Goal: Transaction & Acquisition: Book appointment/travel/reservation

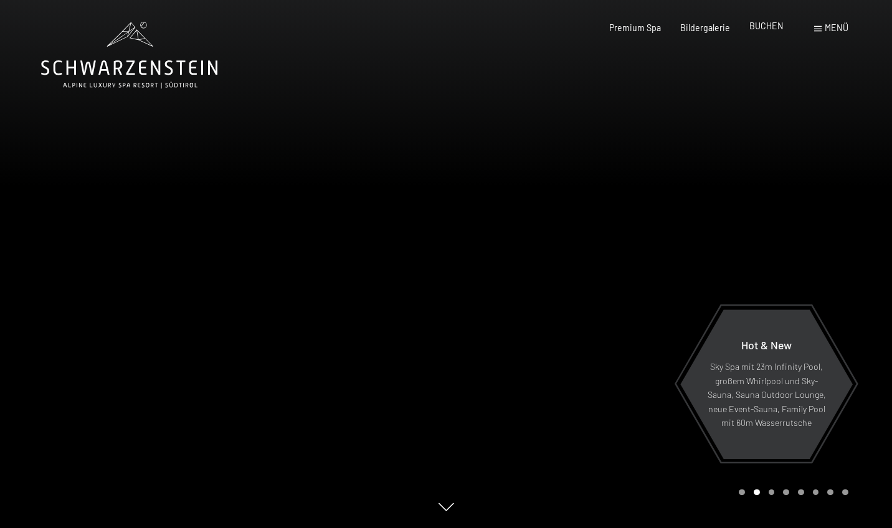
click at [766, 27] on span "BUCHEN" at bounding box center [767, 26] width 34 height 11
click at [763, 26] on span "BUCHEN" at bounding box center [767, 26] width 34 height 11
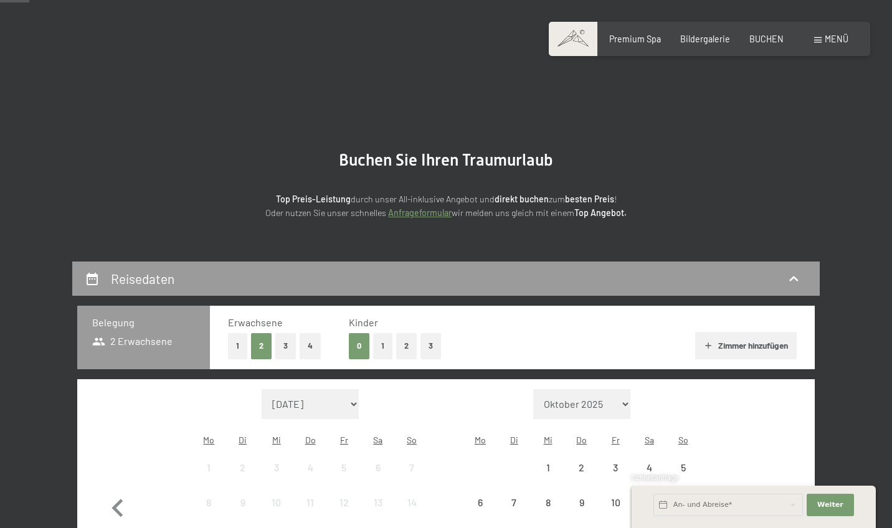
scroll to position [234, 0]
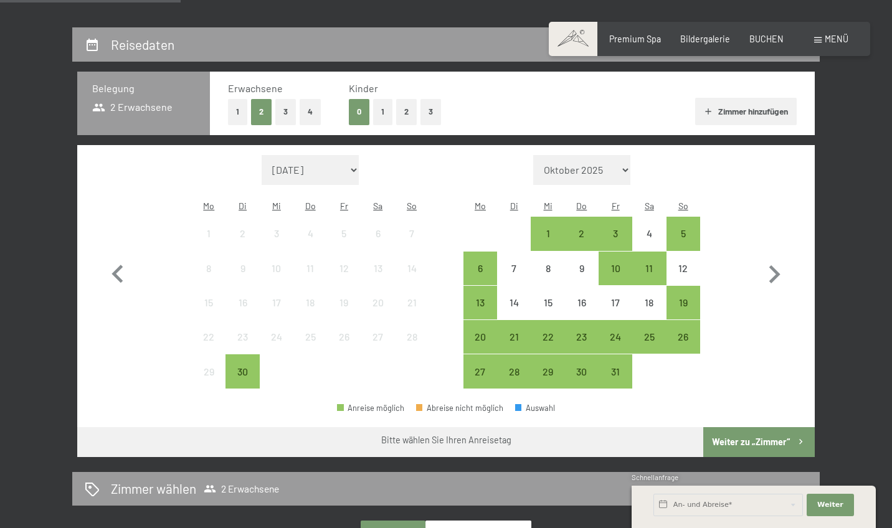
select select "2026-06-01"
select select "2026-07-01"
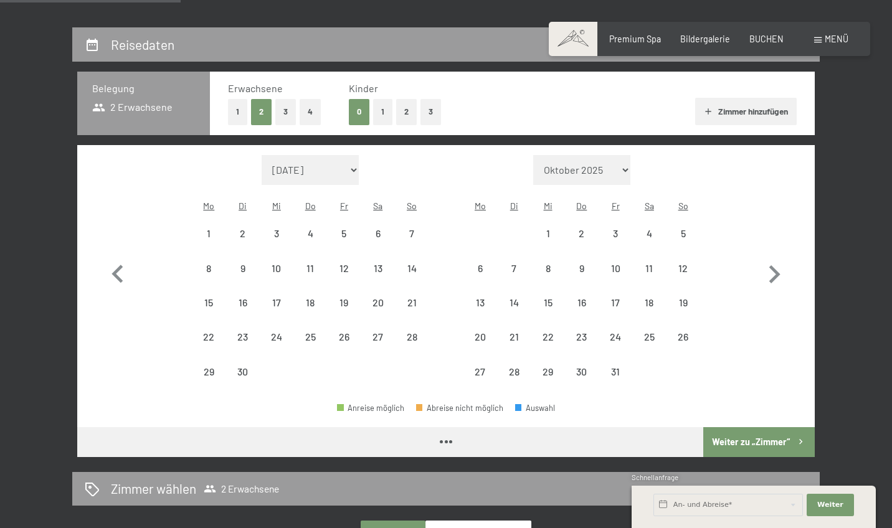
select select "2026-06-01"
select select "2026-07-01"
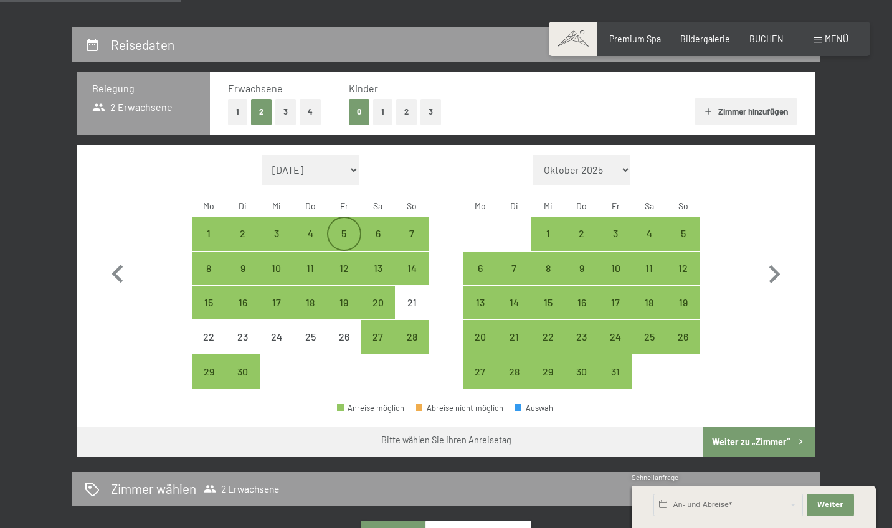
click at [343, 229] on div "5" at bounding box center [343, 244] width 31 height 31
select select "2026-06-01"
select select "2026-07-01"
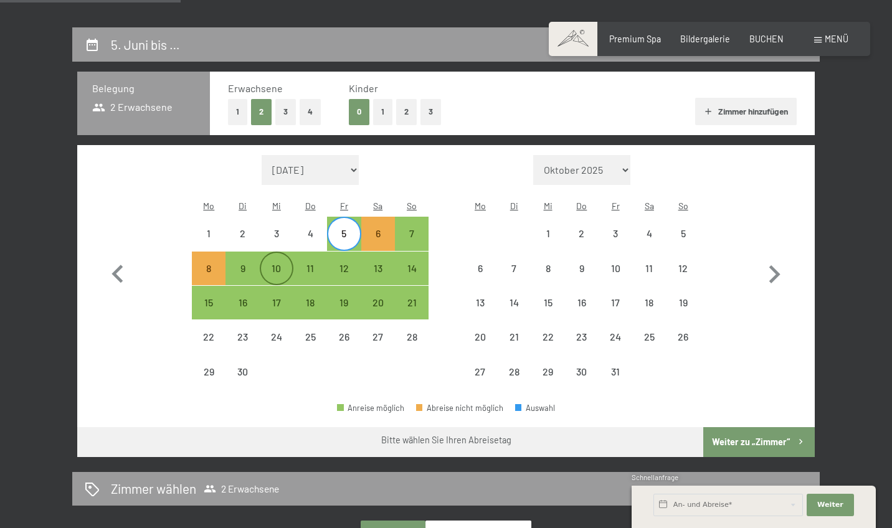
click at [272, 264] on div "10" at bounding box center [276, 279] width 31 height 31
select select "2026-06-01"
select select "2026-07-01"
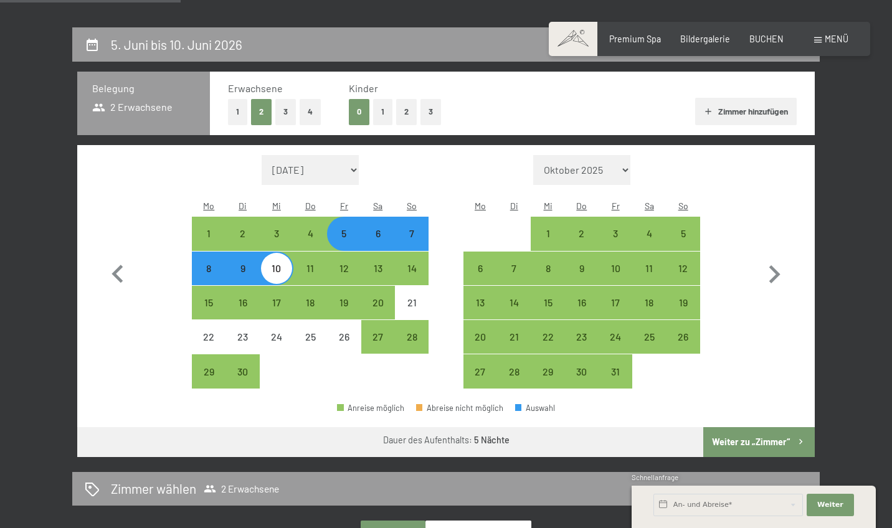
click at [743, 427] on button "Weiter zu „Zimmer“" at bounding box center [759, 442] width 112 height 30
select select "2026-06-01"
select select "2026-07-01"
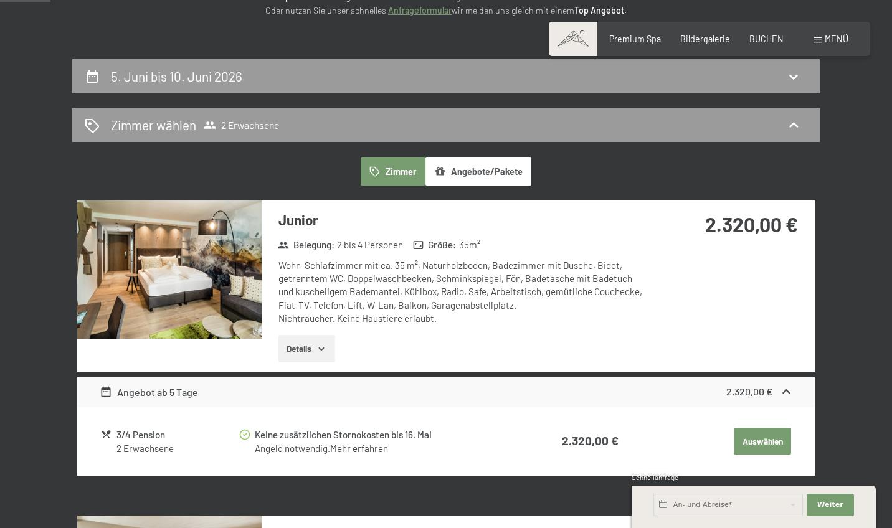
scroll to position [202, 0]
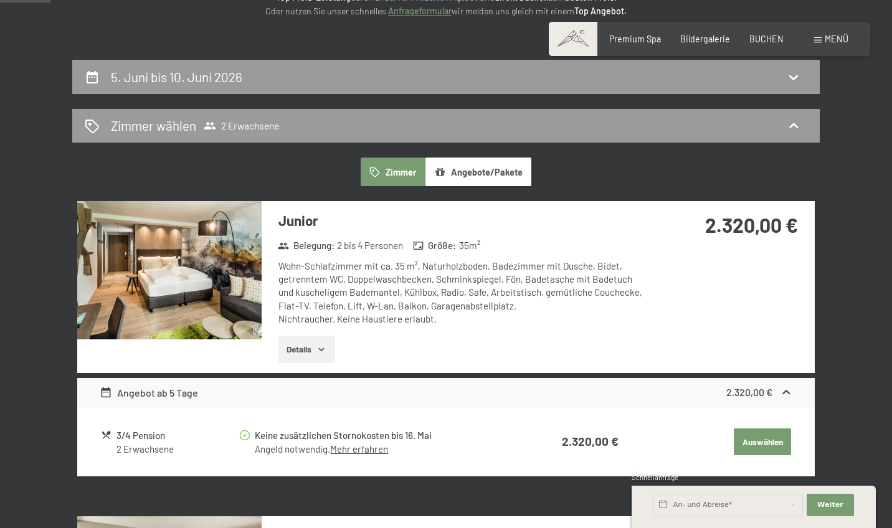
click at [323, 348] on icon "button" at bounding box center [322, 349] width 6 height 3
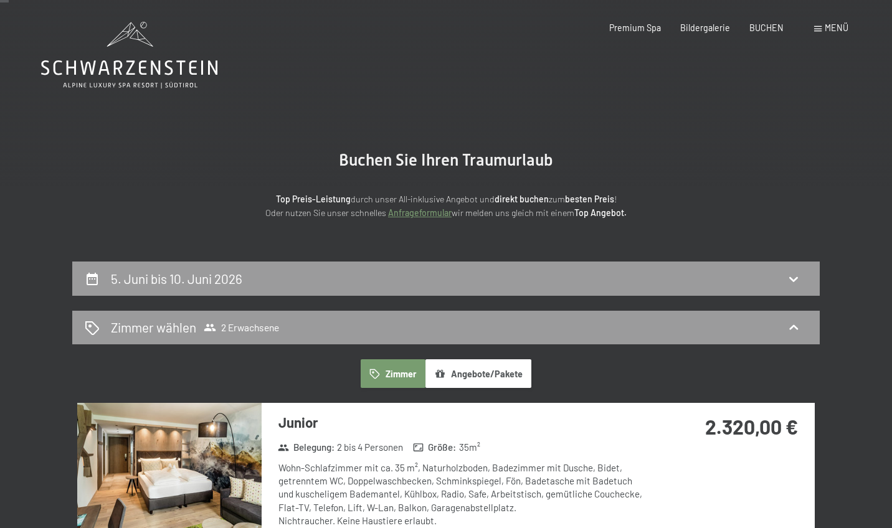
scroll to position [0, 0]
click at [254, 329] on span "2 Erwachsene" at bounding box center [241, 328] width 75 height 12
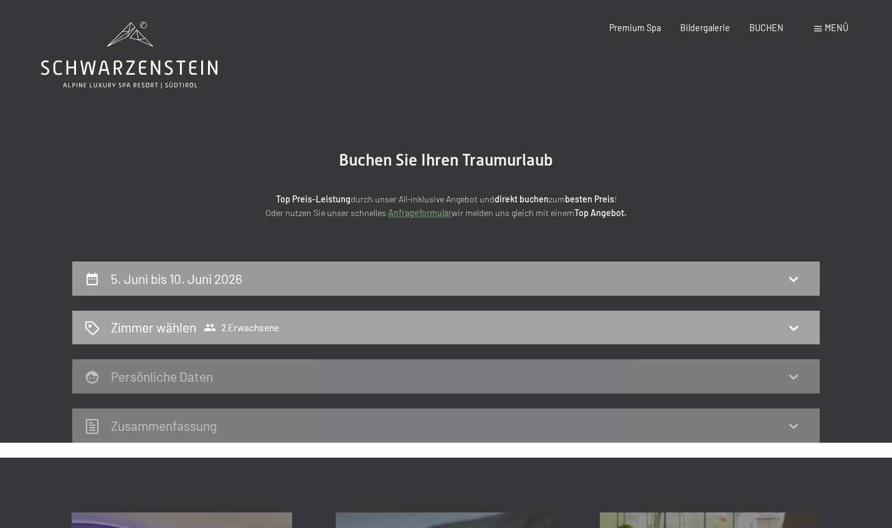
click at [254, 329] on span "2 Erwachsene" at bounding box center [241, 328] width 75 height 12
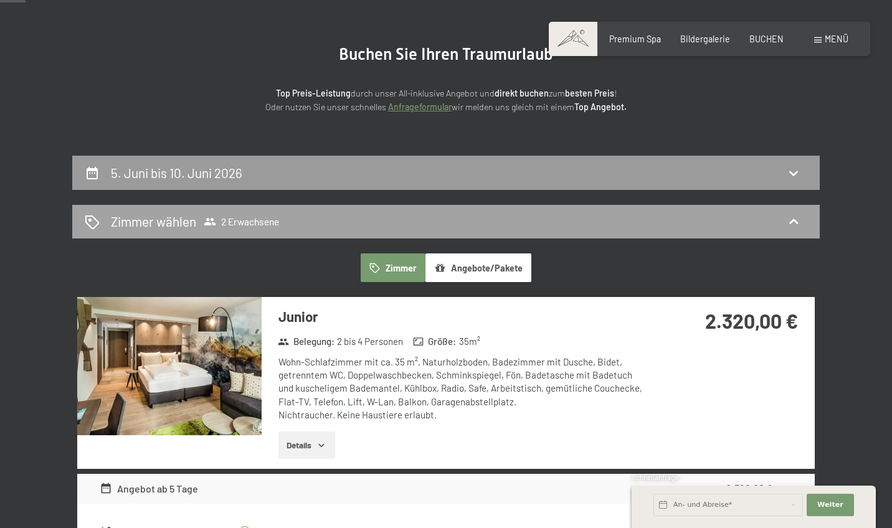
scroll to position [108, 0]
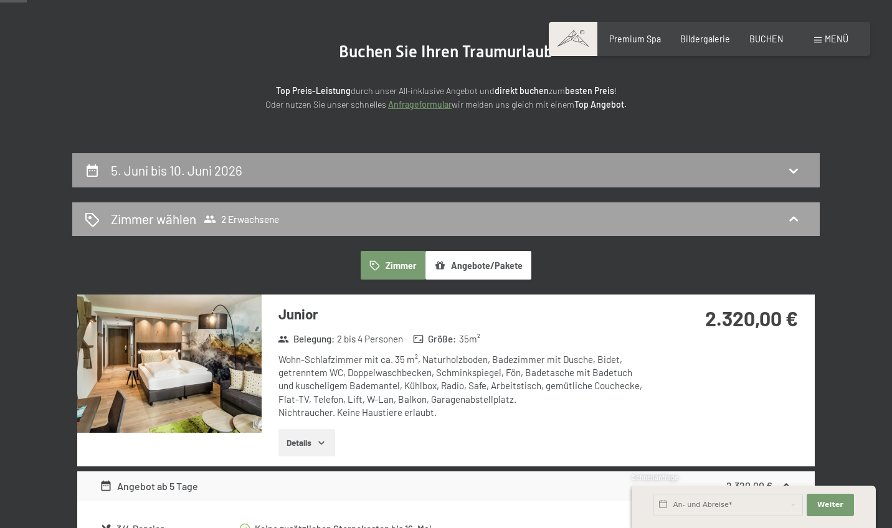
click at [796, 216] on icon at bounding box center [793, 219] width 15 height 15
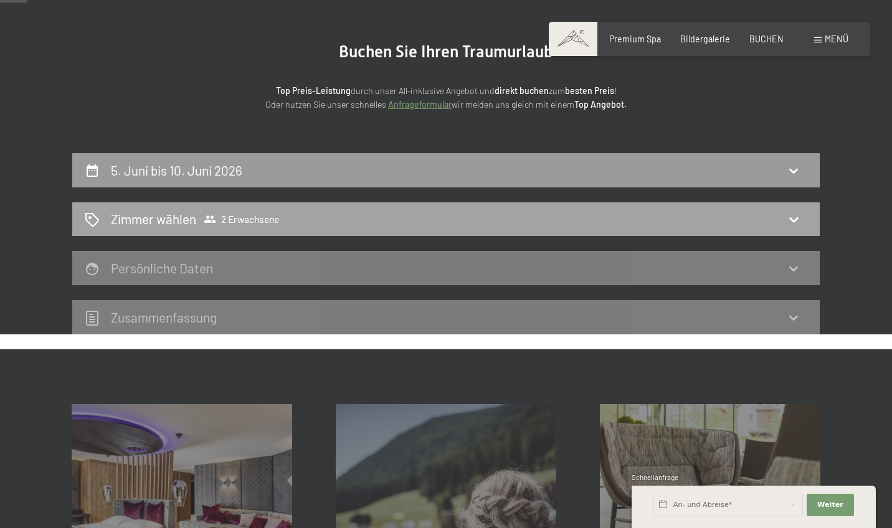
click at [797, 217] on icon at bounding box center [793, 219] width 9 height 5
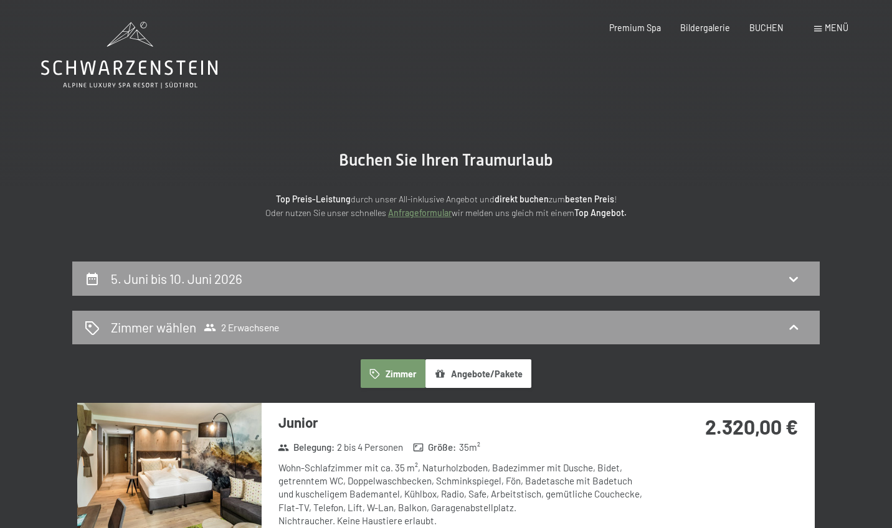
scroll to position [0, 0]
click at [243, 326] on span "2 Erwachsene" at bounding box center [241, 328] width 75 height 12
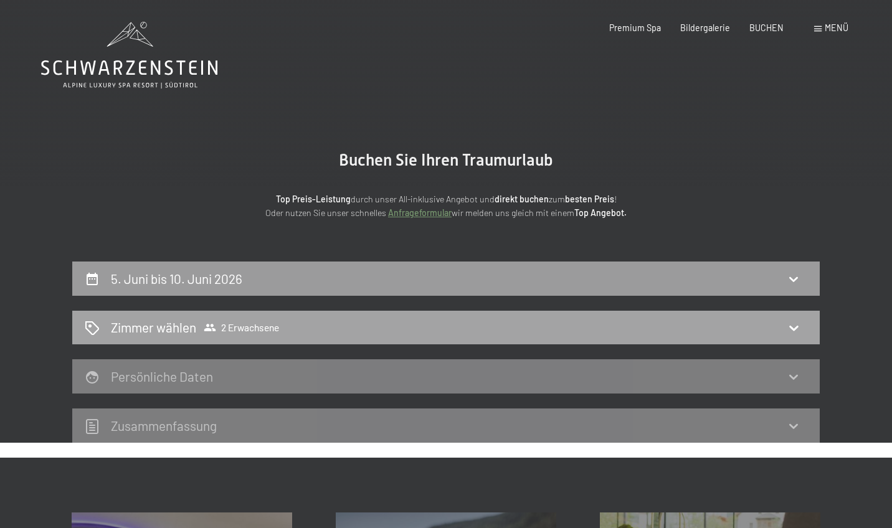
click at [243, 326] on span "2 Erwachsene" at bounding box center [241, 328] width 75 height 12
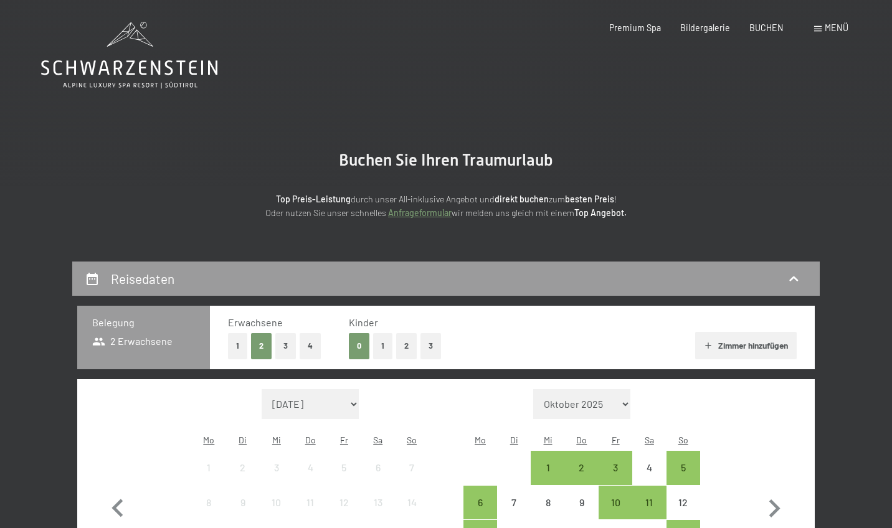
click at [284, 344] on button "3" at bounding box center [285, 346] width 21 height 26
click at [386, 341] on button "1" at bounding box center [382, 346] width 19 height 26
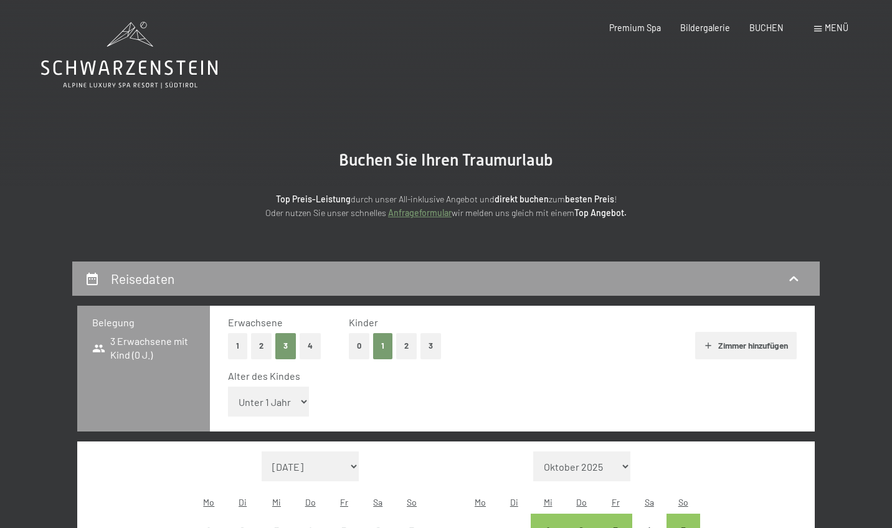
select select "1"
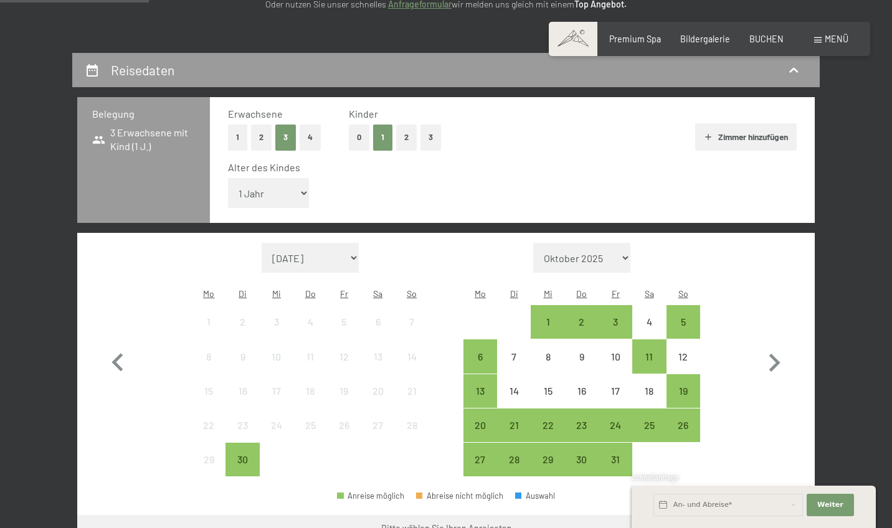
scroll to position [209, 0]
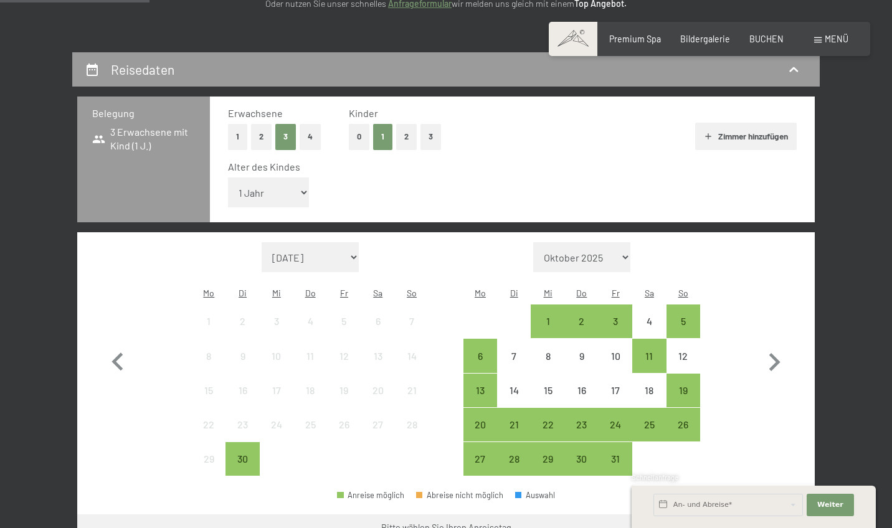
select select "2026-06-01"
select select "2026-07-01"
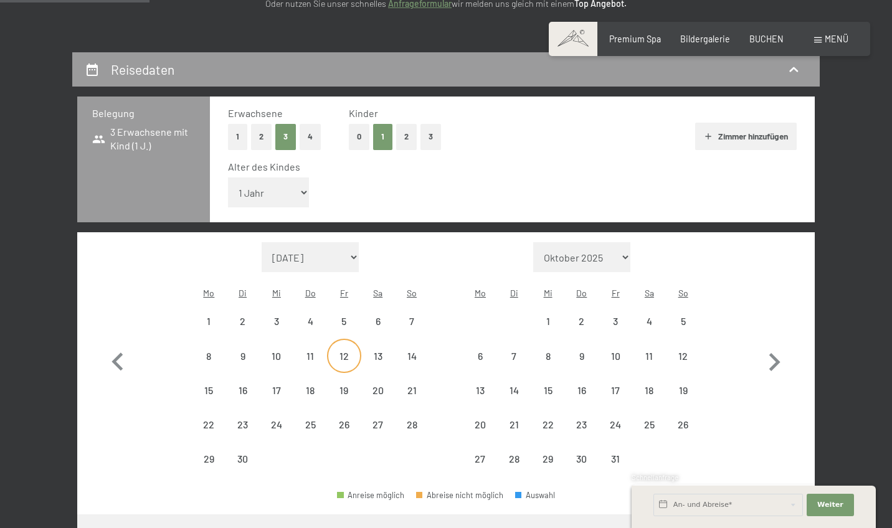
select select "2026-06-01"
select select "2026-07-01"
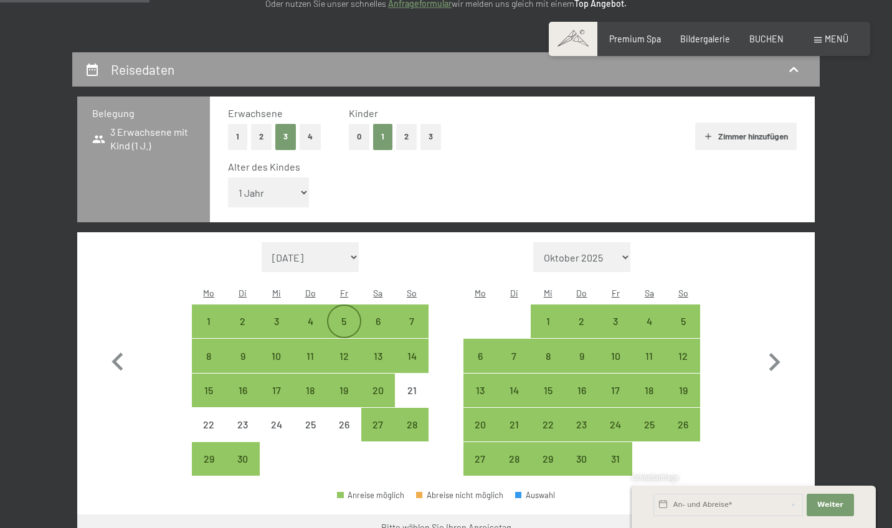
click at [343, 317] on div "5" at bounding box center [343, 332] width 31 height 31
select select "2026-06-01"
select select "2026-07-01"
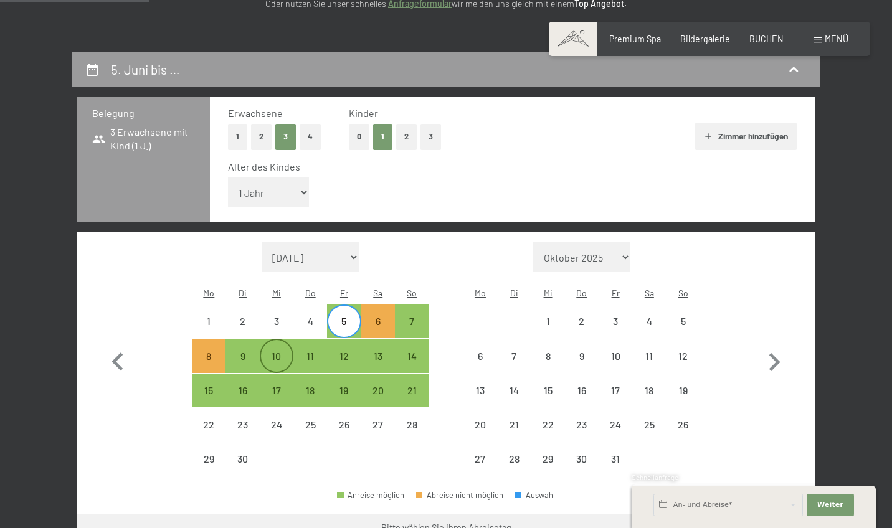
click at [275, 351] on div "10" at bounding box center [276, 366] width 31 height 31
select select "2026-06-01"
select select "2026-07-01"
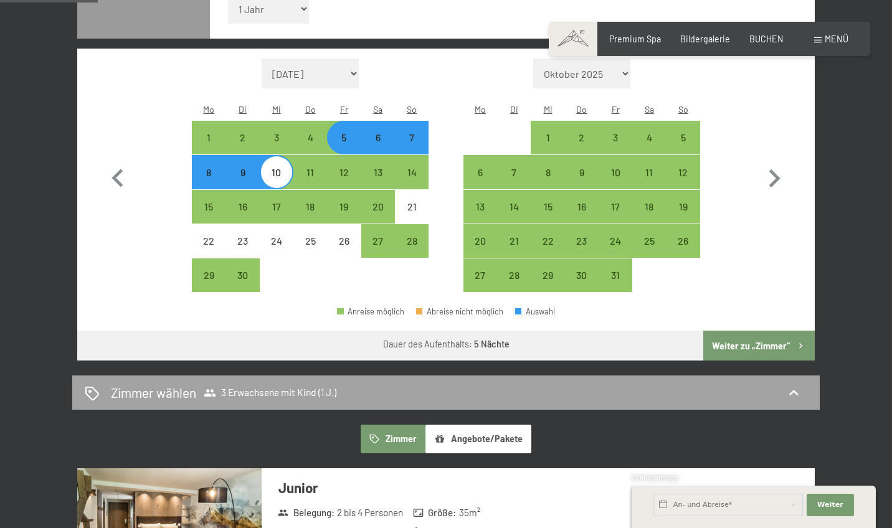
scroll to position [398, 0]
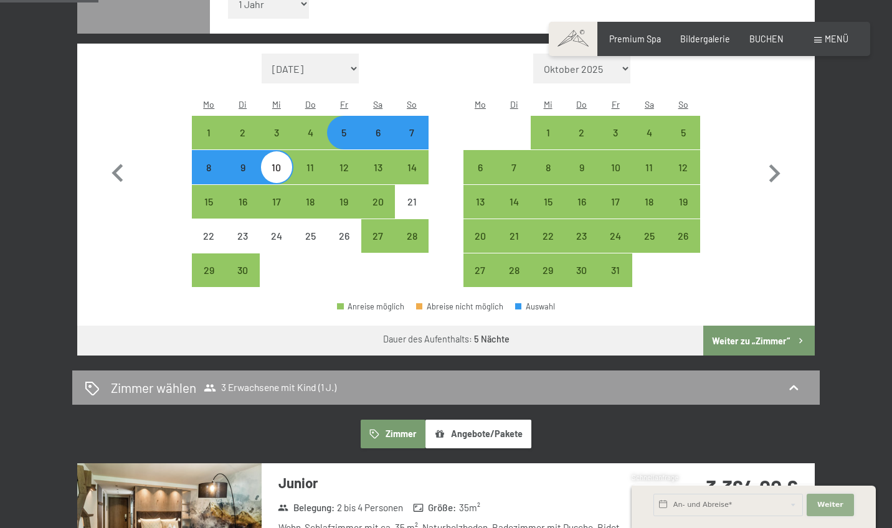
click at [836, 507] on span "Weiter" at bounding box center [830, 505] width 26 height 10
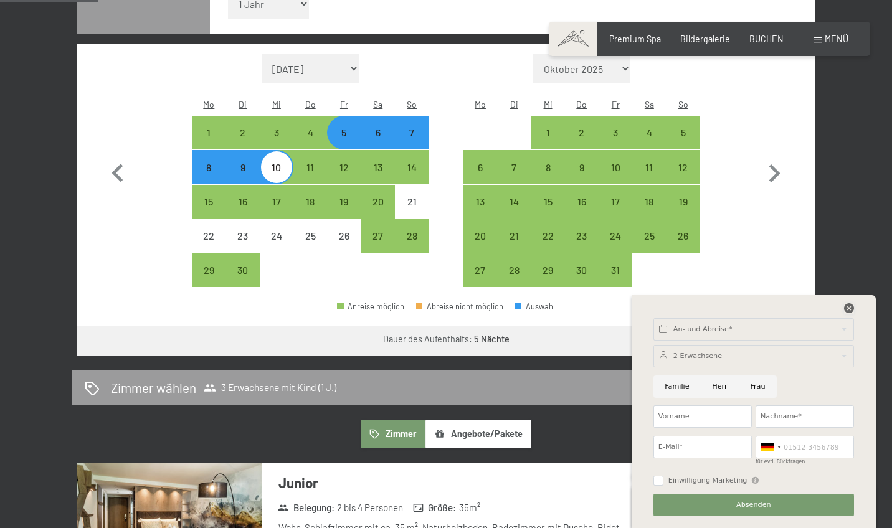
click at [847, 307] on icon at bounding box center [849, 308] width 10 height 10
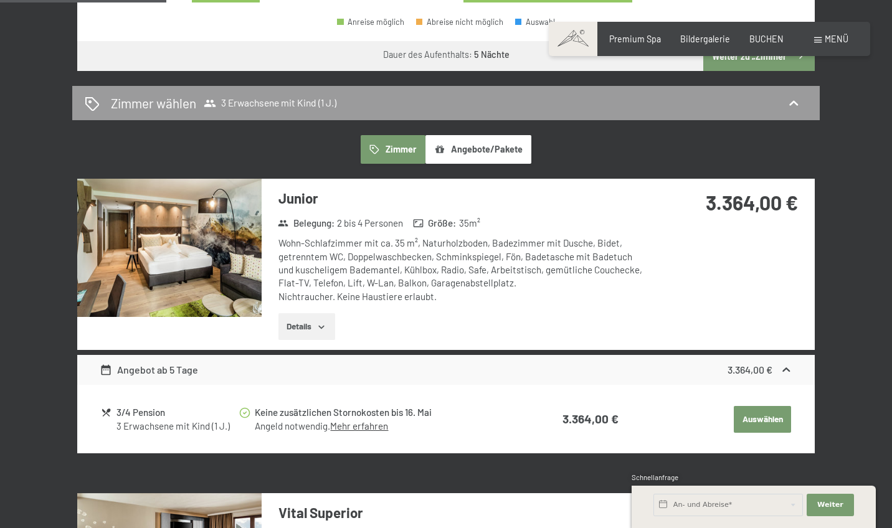
scroll to position [672, 0]
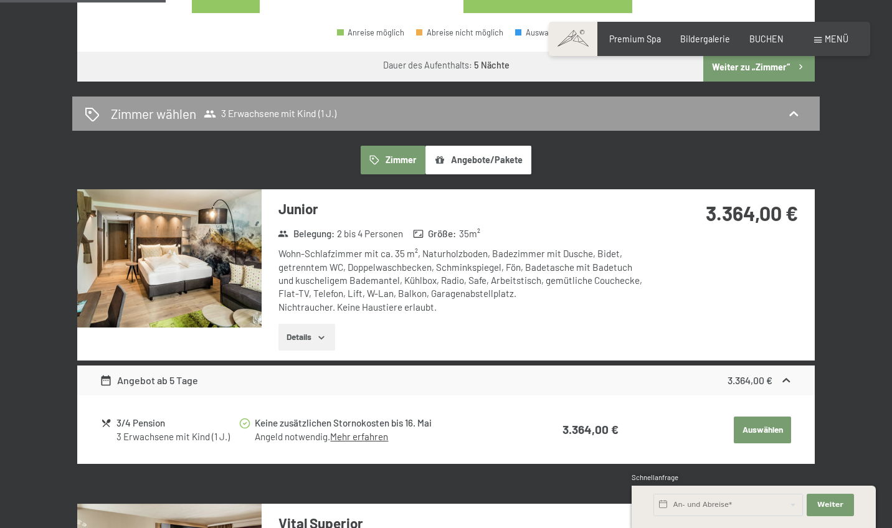
click at [231, 219] on img at bounding box center [169, 258] width 184 height 138
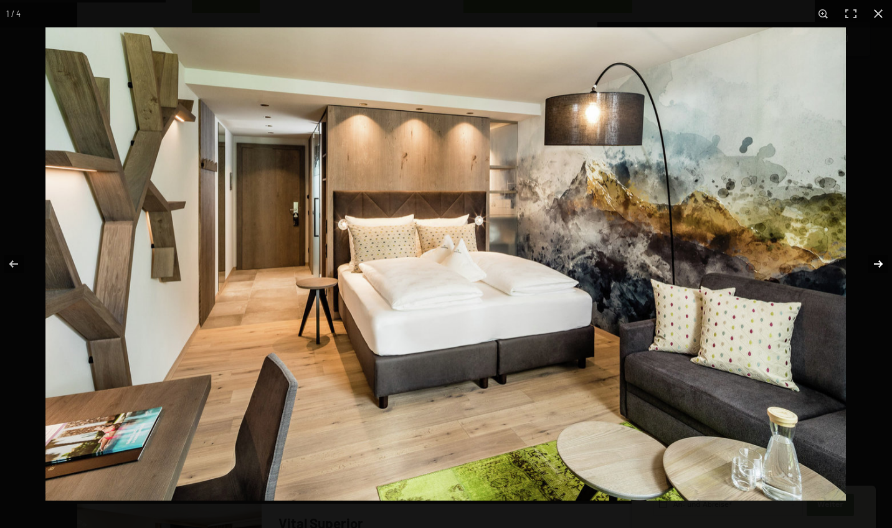
click at [880, 264] on button "button" at bounding box center [871, 264] width 44 height 62
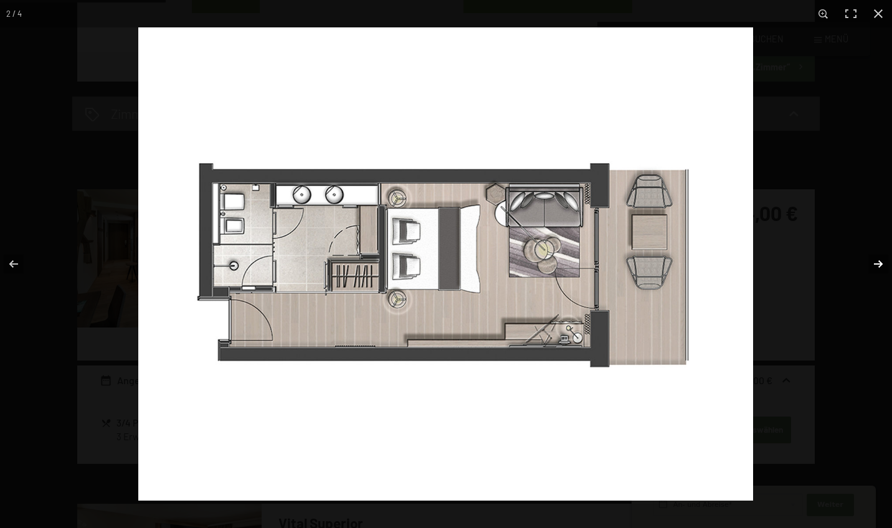
click at [881, 264] on button "button" at bounding box center [871, 264] width 44 height 62
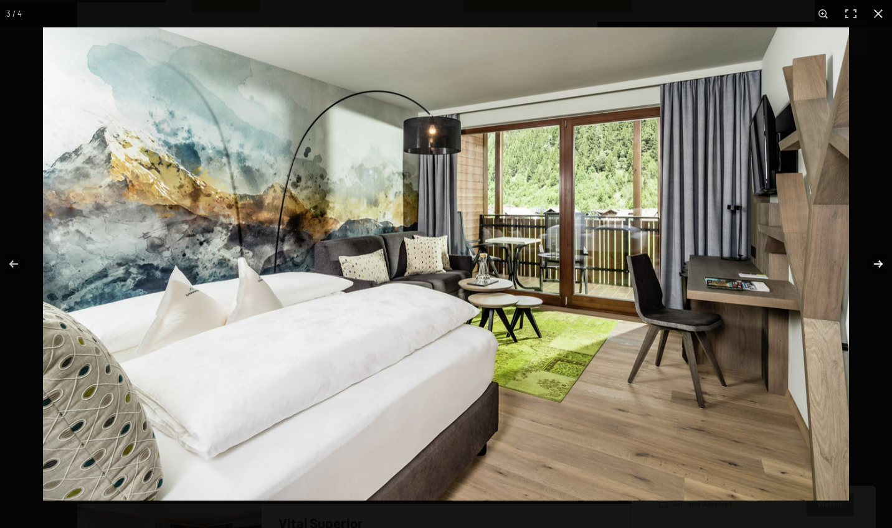
click at [881, 265] on button "button" at bounding box center [871, 264] width 44 height 62
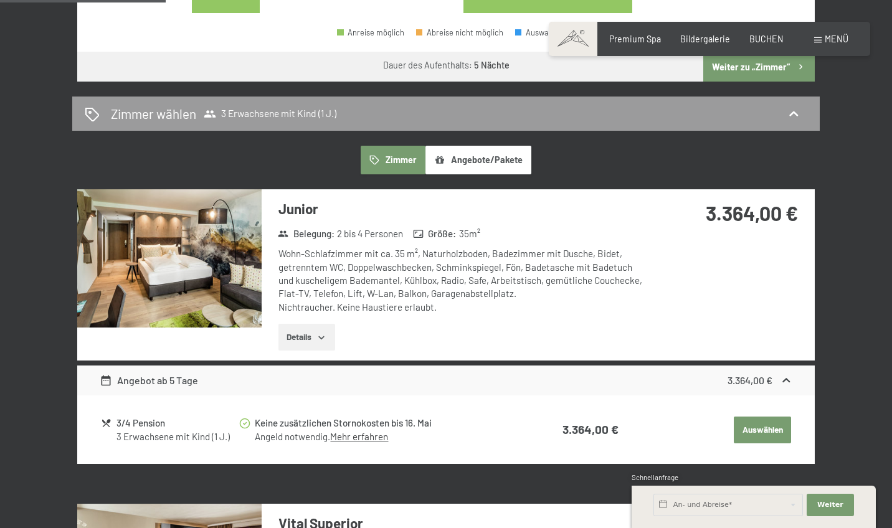
click at [0, 0] on button "button" at bounding box center [0, 0] width 0 height 0
